Goal: Information Seeking & Learning: Learn about a topic

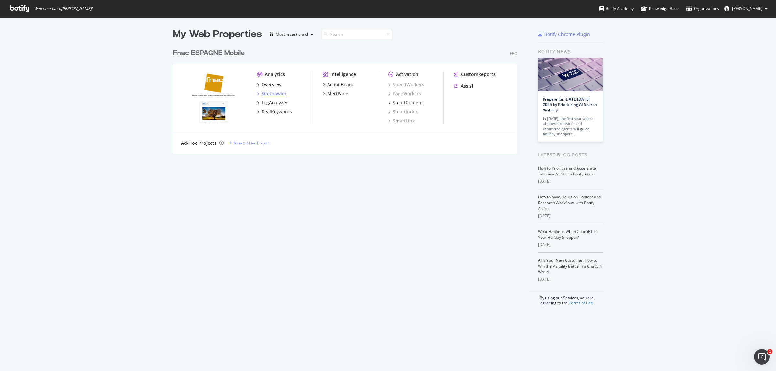
click at [265, 94] on div "SiteCrawler" at bounding box center [274, 94] width 25 height 6
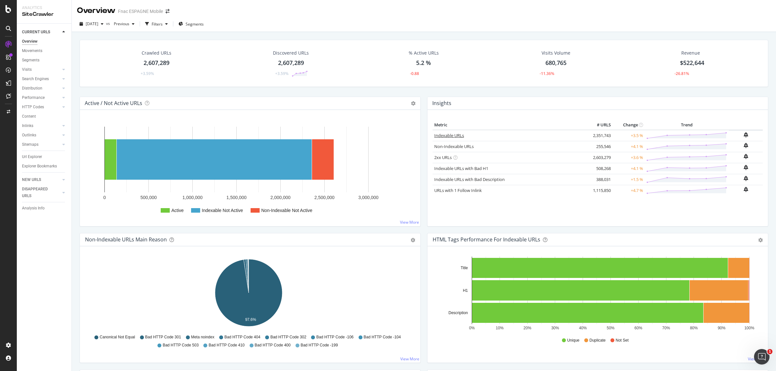
click at [444, 134] on link "Indexable URLs" at bounding box center [449, 136] width 30 height 6
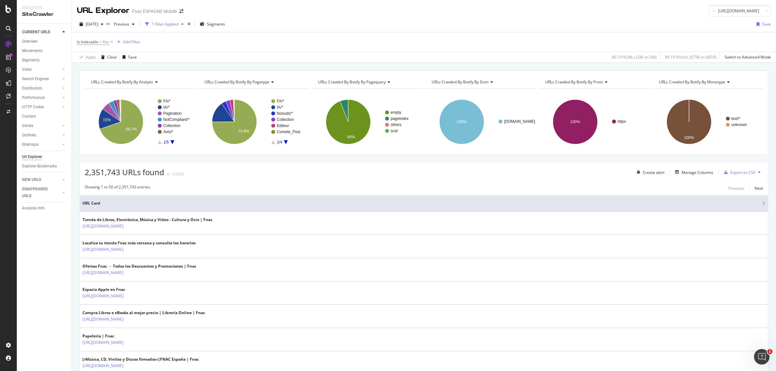
scroll to position [0, 104]
type input "https://www.fnac.es/n131862/Campanas-comerciales/Top-50-Libros-de-Actualidad"
click at [680, 167] on div "Create alert Manage Columns Export as CSV" at bounding box center [698, 172] width 129 height 11
click at [684, 174] on div "Manage Columns" at bounding box center [698, 172] width 32 height 5
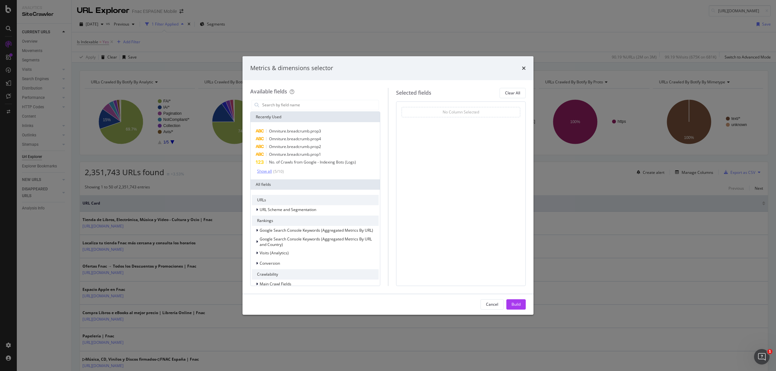
click at [269, 172] on div "Show all" at bounding box center [264, 171] width 15 height 5
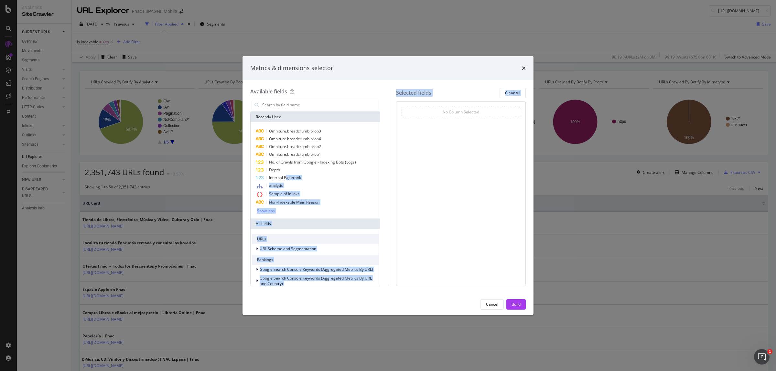
drag, startPoint x: 286, startPoint y: 176, endPoint x: 440, endPoint y: 141, distance: 157.9
click at [440, 141] on div "Available fields Recently Used Omniture.breadcrumb.prop3 Omniture.breadcrumb.pr…" at bounding box center [388, 187] width 276 height 198
click at [260, 178] on icon "modal" at bounding box center [260, 178] width 8 height 4
click at [518, 305] on div "Build" at bounding box center [516, 304] width 9 height 5
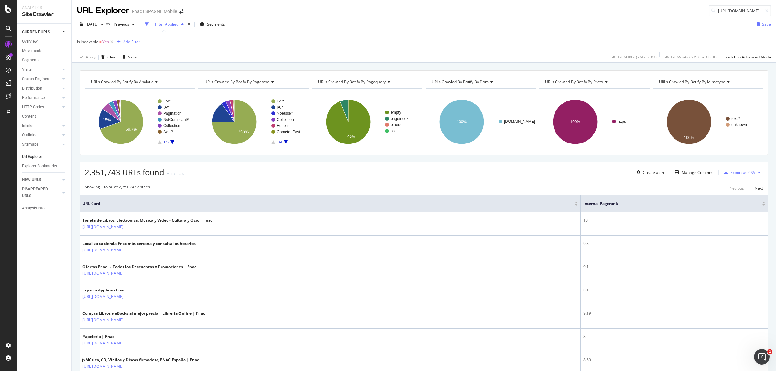
drag, startPoint x: 591, startPoint y: 205, endPoint x: 325, endPoint y: 204, distance: 265.9
click at [325, 204] on th "URL Card" at bounding box center [330, 203] width 501 height 17
click at [172, 143] on icon "A chart." at bounding box center [172, 142] width 4 height 4
click at [171, 113] on text "Noeuds/*" at bounding box center [171, 113] width 16 height 5
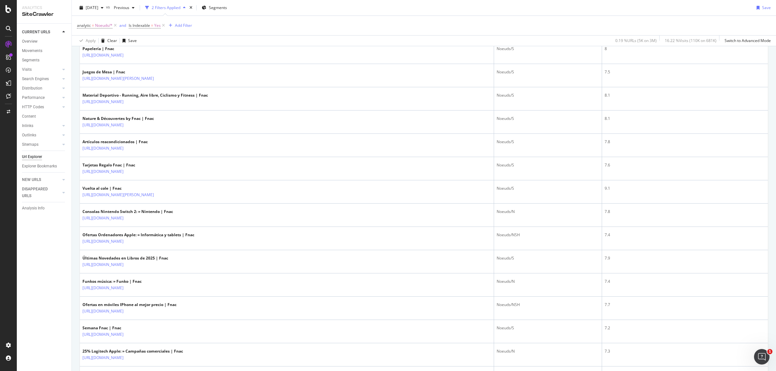
scroll to position [202, 0]
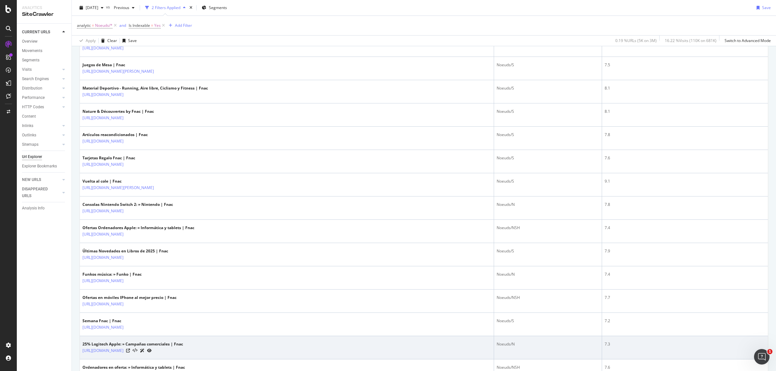
click at [183, 351] on div "https://www.fnac.es/n131520/Campanas-comerciales/25-Logitech-Apple" at bounding box center [132, 350] width 101 height 7
click at [130, 353] on icon at bounding box center [128, 351] width 4 height 4
click at [145, 353] on icon at bounding box center [142, 351] width 5 height 4
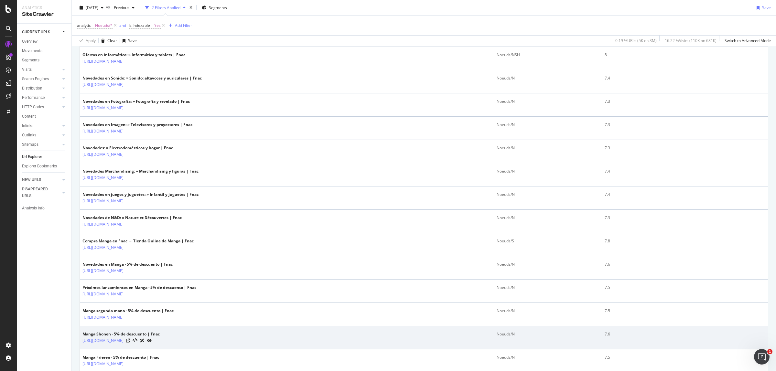
scroll to position [970, 0]
